Goal: Task Accomplishment & Management: Use online tool/utility

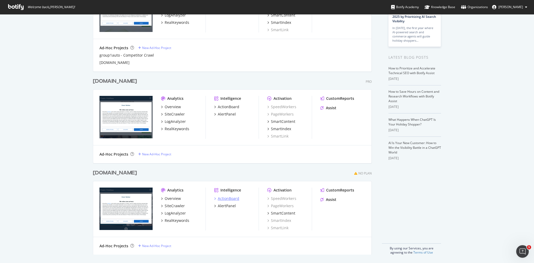
click at [229, 198] on div "ActionBoard" at bounding box center [228, 198] width 21 height 5
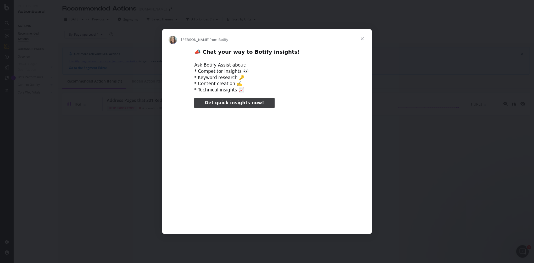
type input "105611"
click at [363, 37] on span "Close" at bounding box center [362, 38] width 19 height 19
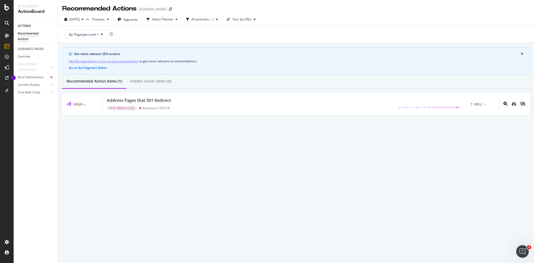
click at [52, 77] on icon at bounding box center [51, 77] width 2 height 3
click at [50, 85] on div at bounding box center [51, 84] width 5 height 5
